Goal: Task Accomplishment & Management: Complete application form

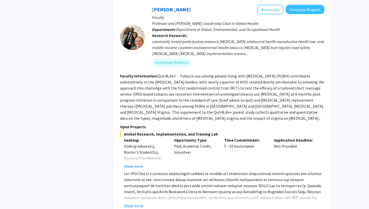
scroll to position [1701, 0]
click at [132, 202] on button "Show more" at bounding box center [133, 205] width 19 height 6
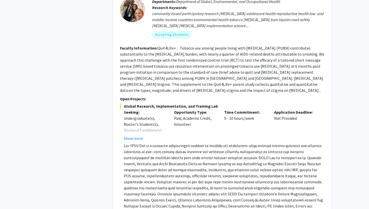
scroll to position [1729, 0]
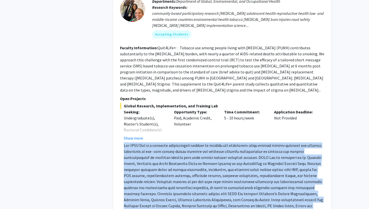
drag, startPoint x: 122, startPoint y: 115, endPoint x: 176, endPoint y: 185, distance: 89.2
click at [176, 185] on fg-read-more "Show less" at bounding box center [222, 185] width 204 height 86
copy span "Lor IPSU Dol si a consecte adipiscingeli seddoei te incididu utl etdolorem-aliq…"
click at [215, 109] on div "Opportunity Type: Paid, Academic Credit, Volunteer" at bounding box center [195, 125] width 50 height 32
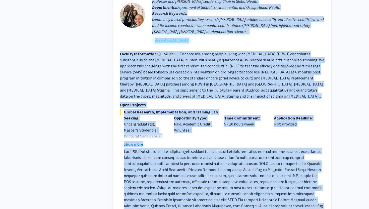
scroll to position [1726, 0]
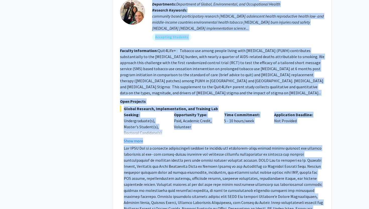
drag, startPoint x: 151, startPoint y: 25, endPoint x: 241, endPoint y: 183, distance: 181.4
click at [241, 183] on fg-search-faculty "[PERSON_NAME] Bookmark Compose Request Faculty Professor and [PERSON_NAME] Lead…" at bounding box center [222, 105] width 204 height 252
copy fg-search-faculty "Loremip Dolorsita con Adipi Elitseddoe Tempo in Utlabo Etdolo Magnaaliqua: Enim…"
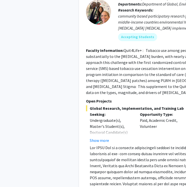
click at [86, 57] on fg-read-more "Quit4Life+ : Tobacco use among people living with [MEDICAL_DATA] (PLWH) contrib…" at bounding box center [188, 71] width 204 height 47
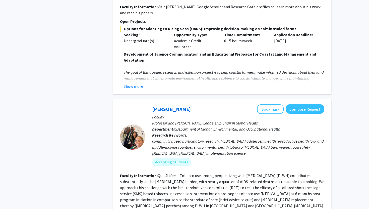
scroll to position [1598, 0]
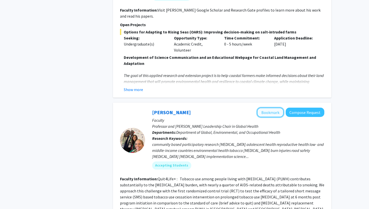
click at [275, 107] on button "Bookmark" at bounding box center [270, 112] width 27 height 10
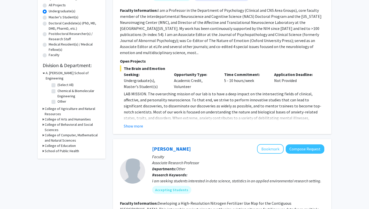
scroll to position [108, 0]
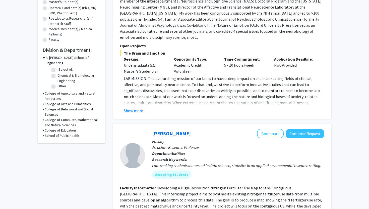
click at [61, 133] on h3 "School of Public Health" at bounding box center [62, 135] width 34 height 5
click at [63, 139] on label "Department of Global, Environmental, and Occupational Health" at bounding box center [78, 147] width 42 height 16
click at [61, 139] on input "Department of Global, Environmental, and Occupational Health" at bounding box center [58, 140] width 3 height 3
checkbox input "true"
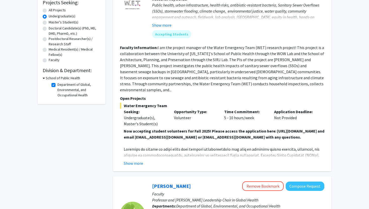
scroll to position [89, 0]
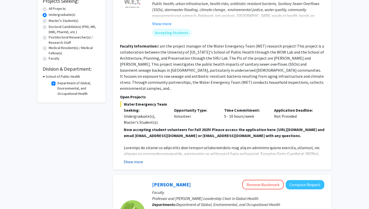
click at [137, 164] on button "Show more" at bounding box center [133, 161] width 19 height 6
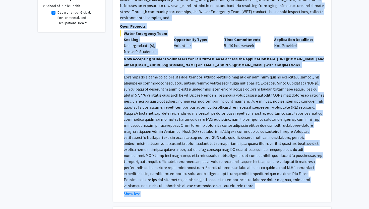
scroll to position [161, 0]
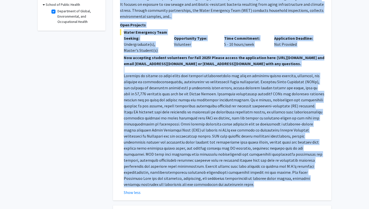
drag, startPoint x: 152, startPoint y: 81, endPoint x: 224, endPoint y: 183, distance: 125.2
click at [224, 183] on fg-search-faculty "[PERSON_NAME] Bookmark Compose Request Faculty Project Manager Departments: Dep…" at bounding box center [222, 45] width 204 height 300
copy fg-search-faculty "Loremipsumd: Sitametcon ad Elitse, Doeiusmodtemp, inc Utlaboreetdo Magnaa Enima…"
click at [215, 52] on div "Opportunity Type: Volunteer" at bounding box center [195, 44] width 50 height 18
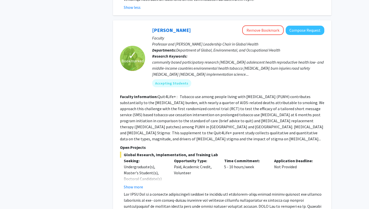
scroll to position [344, 0]
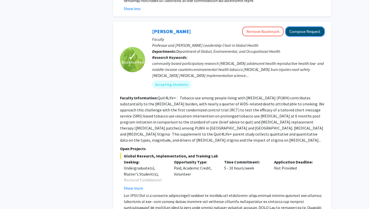
click at [312, 32] on button "Compose Request" at bounding box center [305, 31] width 39 height 9
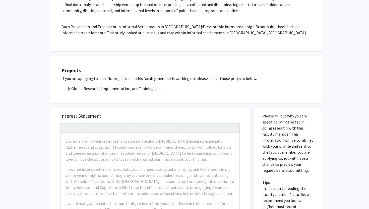
scroll to position [404, 0]
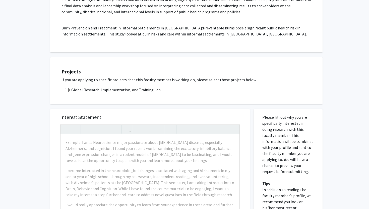
click at [134, 87] on label "Global Research, Implementation, and Training Lab" at bounding box center [113, 90] width 93 height 6
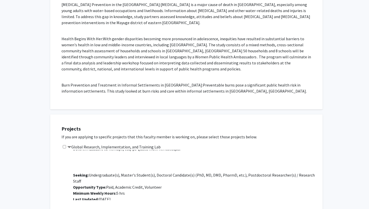
scroll to position [347, 0]
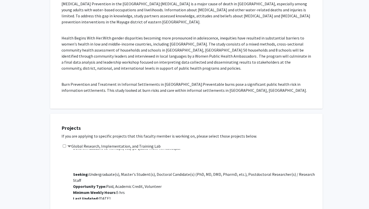
click at [130, 143] on label "Global Research, Implementation, and Training Lab" at bounding box center [113, 146] width 93 height 6
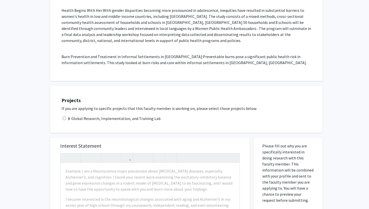
scroll to position [380, 0]
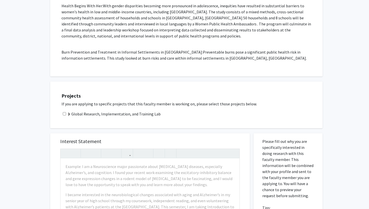
click at [117, 111] on label "Global Research, Implementation, and Training Lab" at bounding box center [113, 114] width 93 height 6
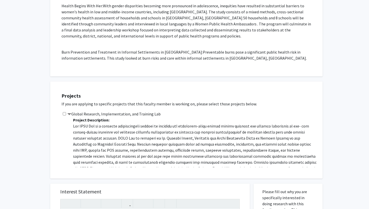
click at [64, 112] on input "checkbox" at bounding box center [64, 113] width 3 height 3
checkbox input "true"
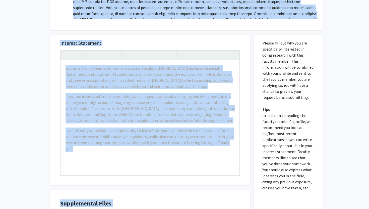
scroll to position [536, 0]
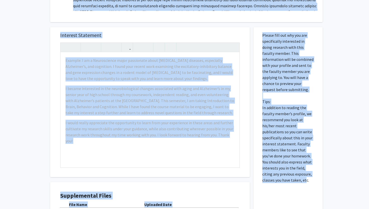
drag, startPoint x: 61, startPoint y: 85, endPoint x: 293, endPoint y: 161, distance: 244.4
copy div "If you are applying to specific projects that this faculty member is working on…"
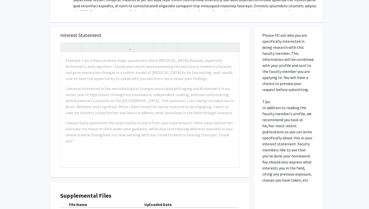
click at [319, 63] on div "Please fill out why you are specifically interested in doing research with this…" at bounding box center [288, 138] width 69 height 222
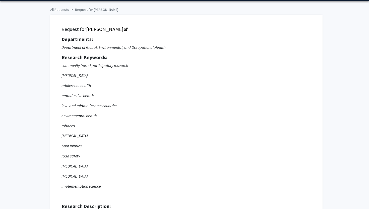
scroll to position [0, 0]
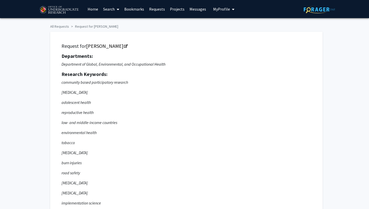
click at [95, 10] on link "Home" at bounding box center [93, 9] width 16 height 18
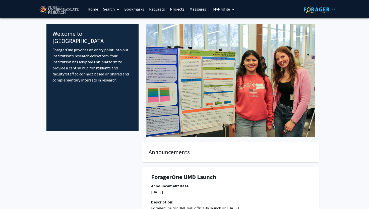
click at [179, 12] on link "Projects" at bounding box center [177, 9] width 20 height 18
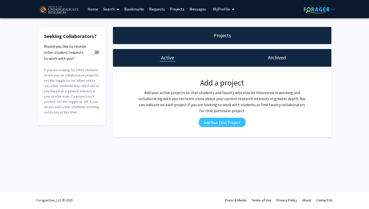
click at [232, 35] on div "Projects" at bounding box center [222, 35] width 218 height 17
click at [109, 11] on link "Search" at bounding box center [111, 9] width 21 height 18
click at [112, 21] on span "Faculty/Staff" at bounding box center [119, 23] width 37 height 10
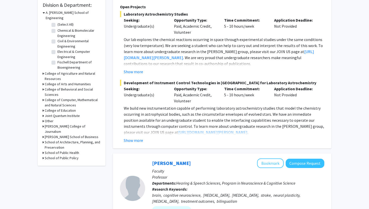
scroll to position [153, 0]
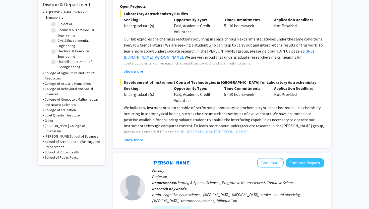
click at [69, 97] on h3 "College of Computer, Mathematical and Natural Sciences" at bounding box center [73, 102] width 56 height 11
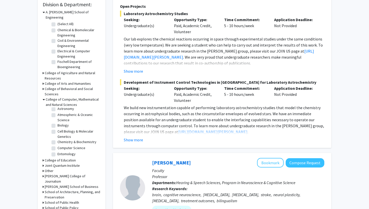
scroll to position [0, 0]
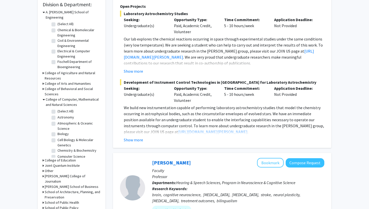
click at [57, 131] on label "Biology" at bounding box center [62, 133] width 11 height 5
click at [57, 131] on input "Biology" at bounding box center [58, 132] width 3 height 3
checkbox input "true"
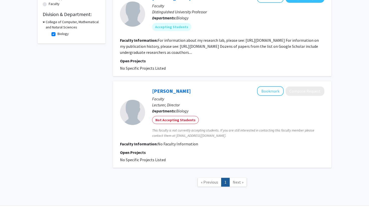
scroll to position [158, 0]
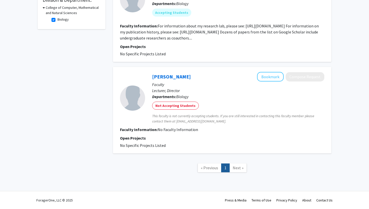
click at [234, 166] on span "Next »" at bounding box center [238, 167] width 11 height 5
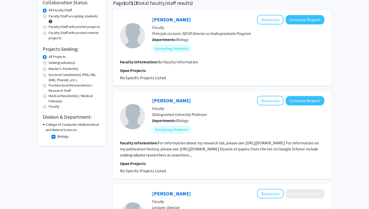
scroll to position [36, 0]
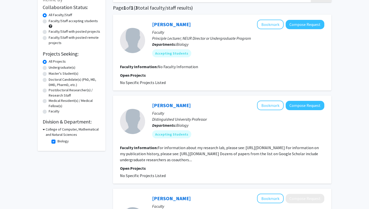
click at [46, 128] on h3 "College of Computer, Mathematical and Natural Sciences" at bounding box center [73, 132] width 55 height 11
click at [45, 132] on h3 "College of Computer, Mathematical and Natural Sciences" at bounding box center [73, 132] width 56 height 11
click at [51, 140] on fg-checkbox-list "Biology Biology" at bounding box center [75, 141] width 50 height 9
click at [57, 140] on label "Biology" at bounding box center [62, 140] width 11 height 5
click at [57, 140] on input "Biology" at bounding box center [58, 139] width 3 height 3
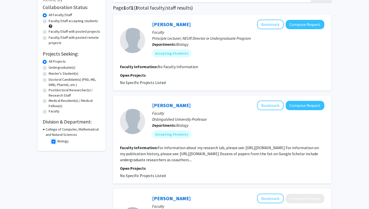
checkbox input "false"
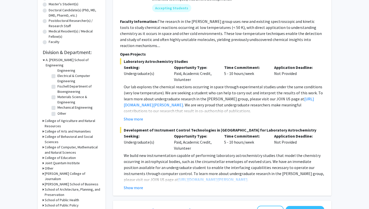
scroll to position [107, 0]
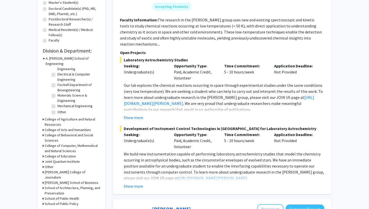
click at [67, 144] on h3 "College of Computer, Mathematical and Natural Sciences" at bounding box center [73, 148] width 56 height 11
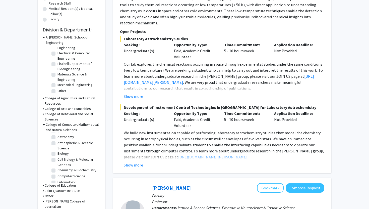
scroll to position [0, 0]
click at [65, 163] on label "Cell Biology & Molecular Genetics" at bounding box center [78, 167] width 42 height 11
click at [61, 163] on input "Cell Biology & Molecular Genetics" at bounding box center [58, 163] width 3 height 3
checkbox input "true"
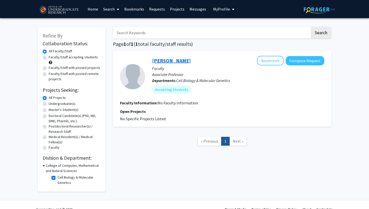
click at [170, 62] on link "[PERSON_NAME]" at bounding box center [171, 60] width 39 height 6
